Goal: Task Accomplishment & Management: Use online tool/utility

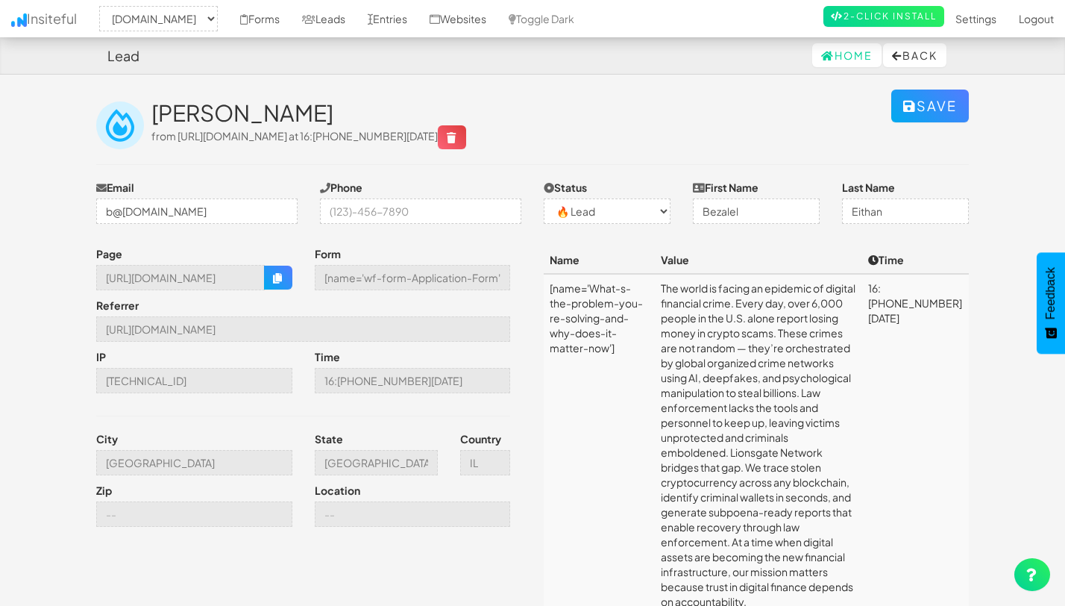
select select "2344"
select select "0"
click at [352, 23] on link "Leads" at bounding box center [324, 18] width 66 height 37
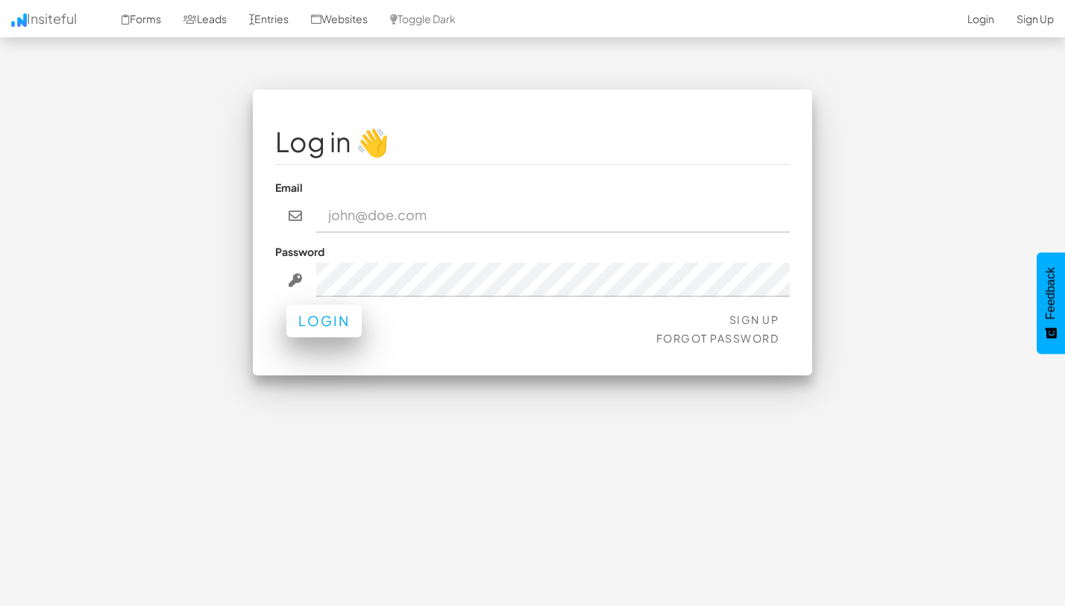
type input "[EMAIL_ADDRESS][DOMAIN_NAME]"
click at [305, 331] on button "Login" at bounding box center [323, 320] width 75 height 33
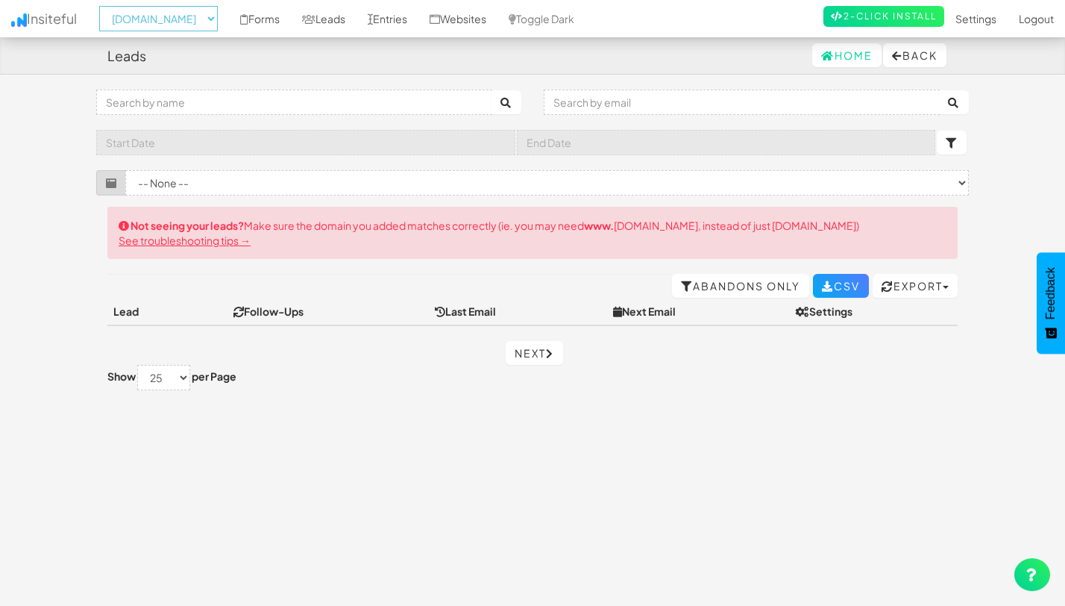
click at [187, 23] on select "-- None -- [DOMAIN_NAME] [DOMAIN_NAME] [DOMAIN_NAME]" at bounding box center [158, 18] width 119 height 25
select select "2530"
click at [104, 6] on select "-- None -- [DOMAIN_NAME] [DOMAIN_NAME] [DOMAIN_NAME]" at bounding box center [158, 18] width 119 height 25
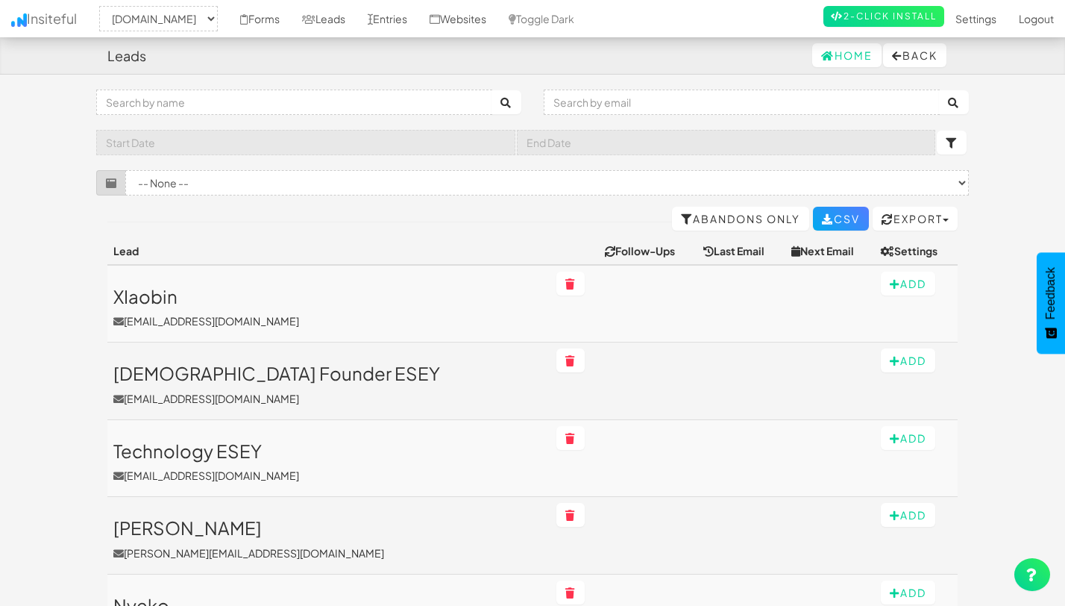
select select "2530"
click at [354, 180] on select "-- None -- (www.theeasies.com/old-home[name='wf-form-Site-Notification-Form']) …" at bounding box center [547, 182] width 844 height 25
select select "f68e2dc05ade352.95790101"
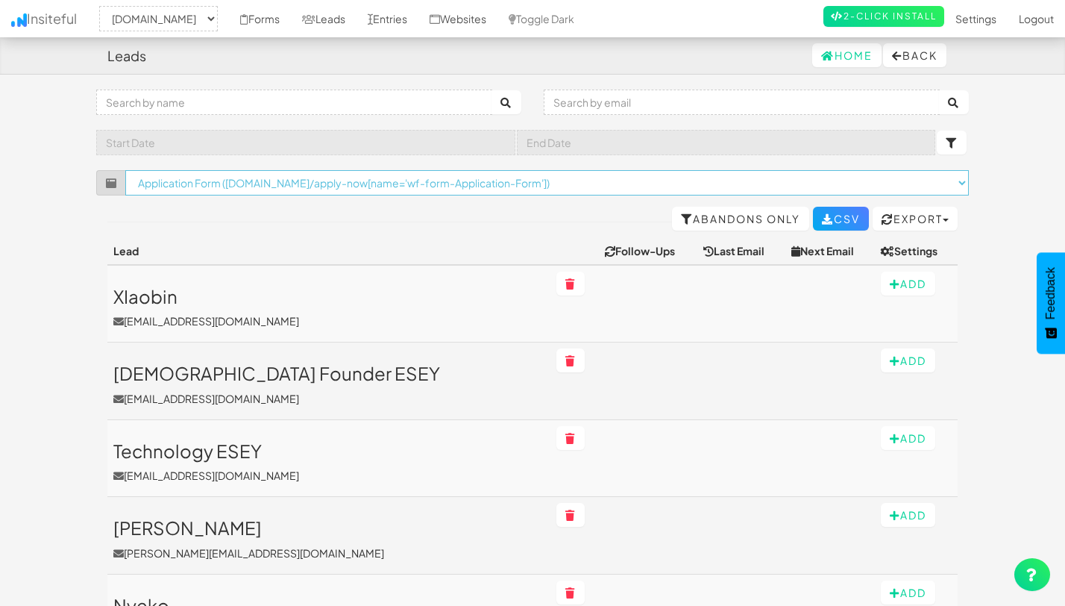
click at [125, 170] on select "-- None -- (www.theeasies.com/old-home[name='wf-form-Site-Notification-Form']) …" at bounding box center [547, 182] width 844 height 25
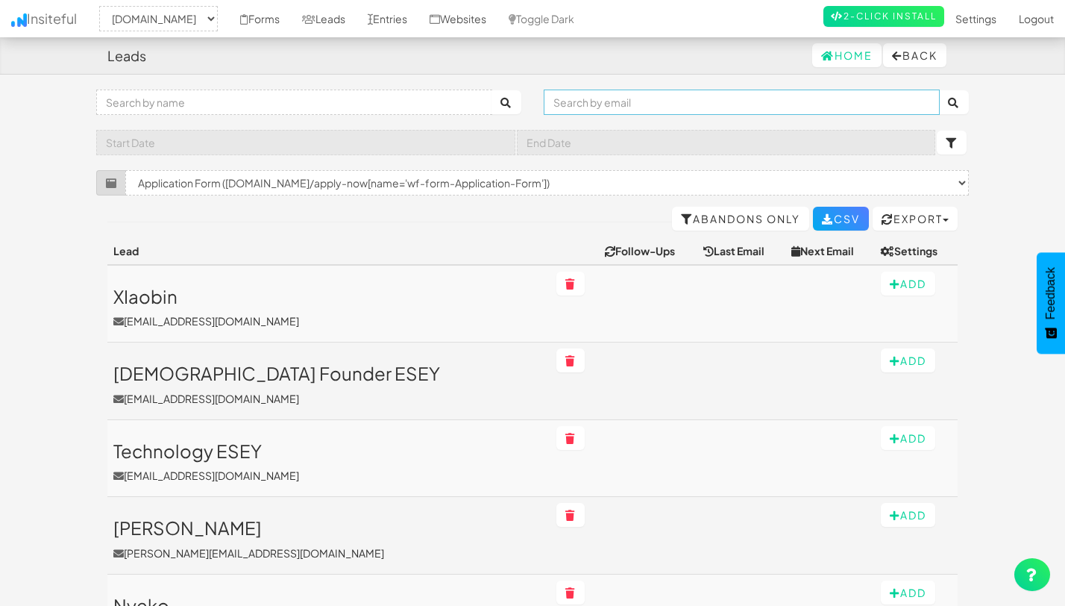
click at [590, 102] on input "text" at bounding box center [742, 102] width 396 height 25
paste input "aisha.purvis@sensmart.co.uk"
type input "aisha.purvis@sensmart.co.uk"
select select "2530"
select select "f68e2dc05ade352.95790101"
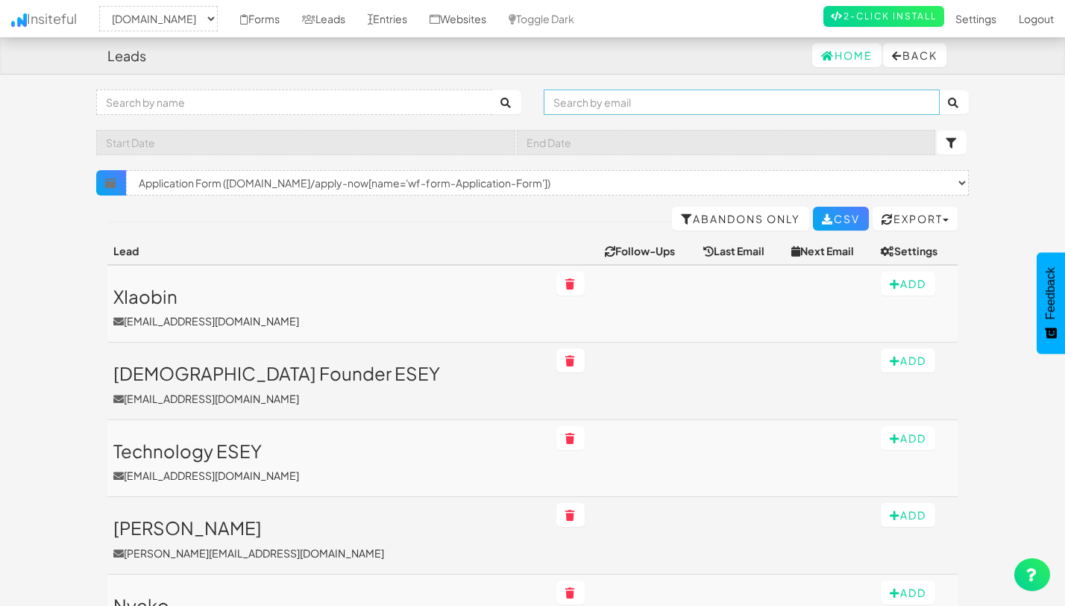
click at [590, 102] on input "text" at bounding box center [742, 102] width 396 height 25
paste input "aisha.purvis@sensmart.co.uk"
type input "aisha.purvis@sensmart.co.uk"
click at [939, 90] on button "submit" at bounding box center [954, 102] width 30 height 24
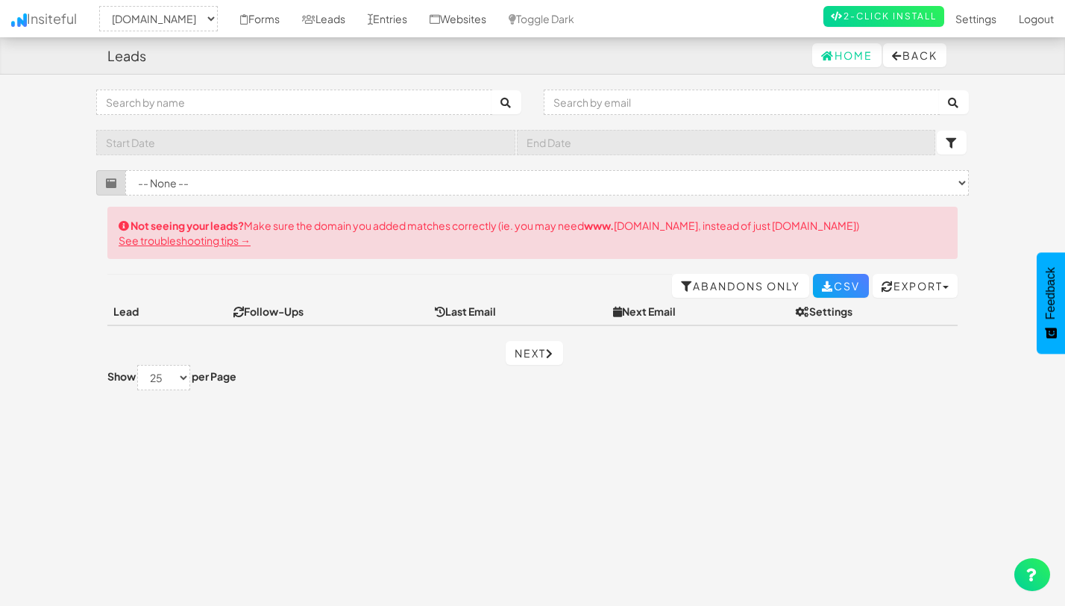
select select "2530"
